Goal: Task Accomplishment & Management: Use online tool/utility

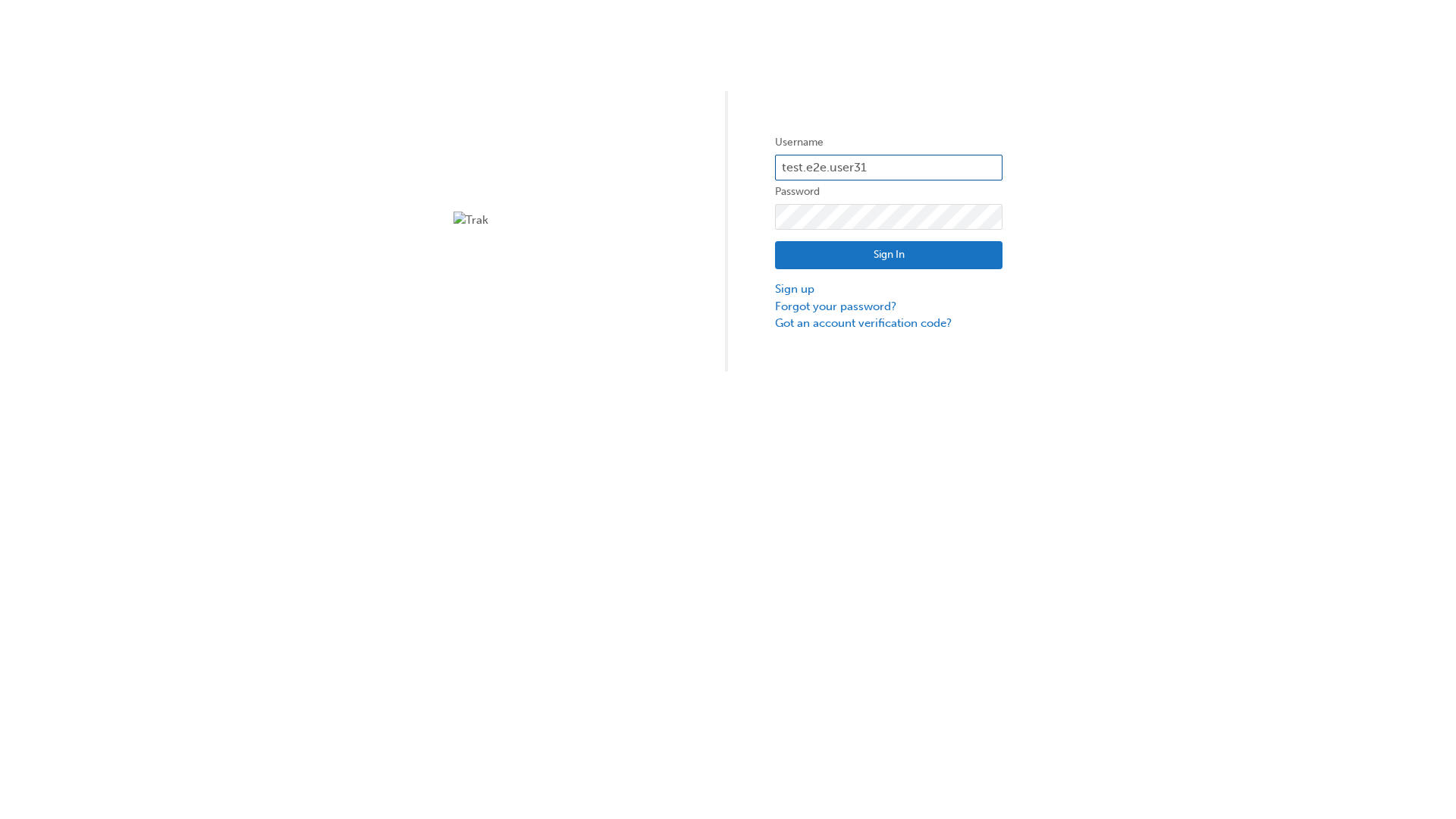
type input "test.e2e.user31"
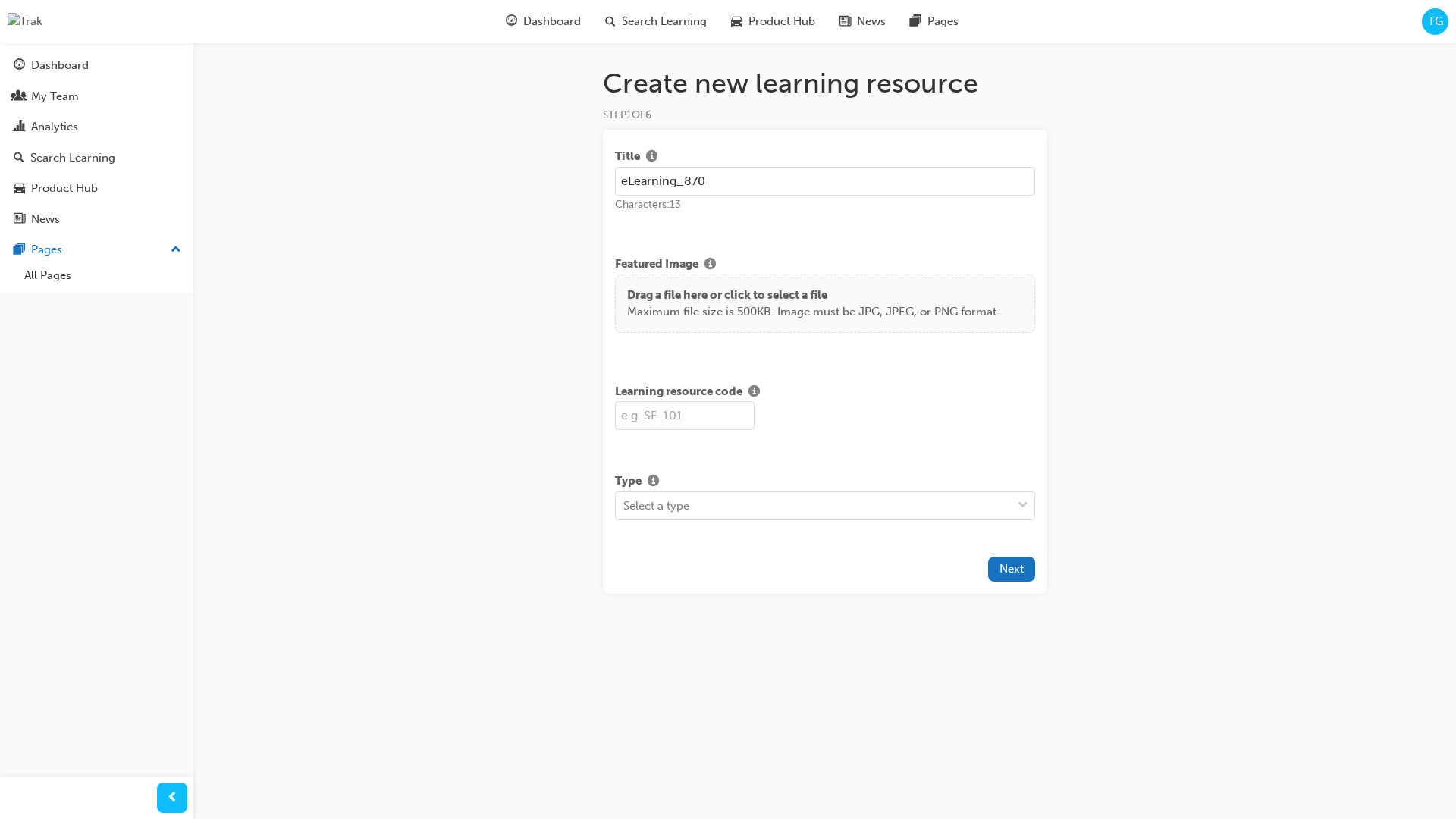
type input "eLearning_870"
type input "SF870"
